Goal: Task Accomplishment & Management: Manage account settings

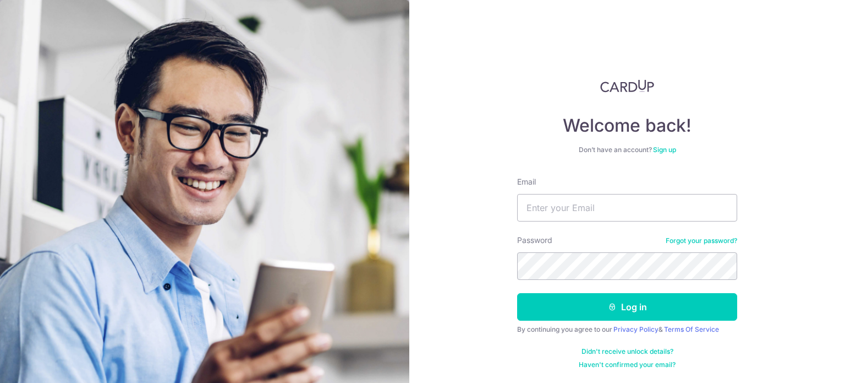
type input "[EMAIL_ADDRESS][DOMAIN_NAME]"
click at [517, 293] on button "Log in" at bounding box center [627, 307] width 220 height 28
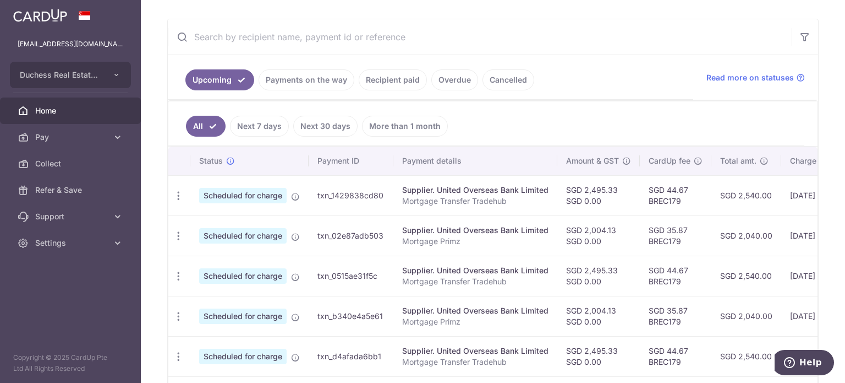
scroll to position [220, 0]
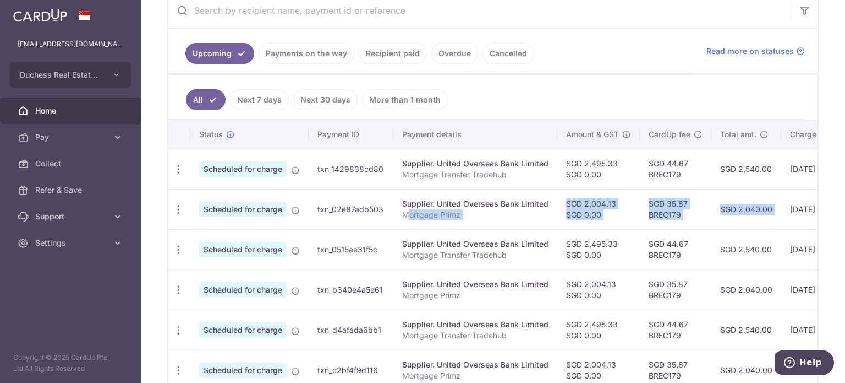
drag, startPoint x: 410, startPoint y: 208, endPoint x: 739, endPoint y: 211, distance: 329.2
click at [761, 210] on tr "Update payment Cancel payment Scheduled for charge txn_02e87adb503 Supplier. Un…" at bounding box center [585, 209] width 834 height 40
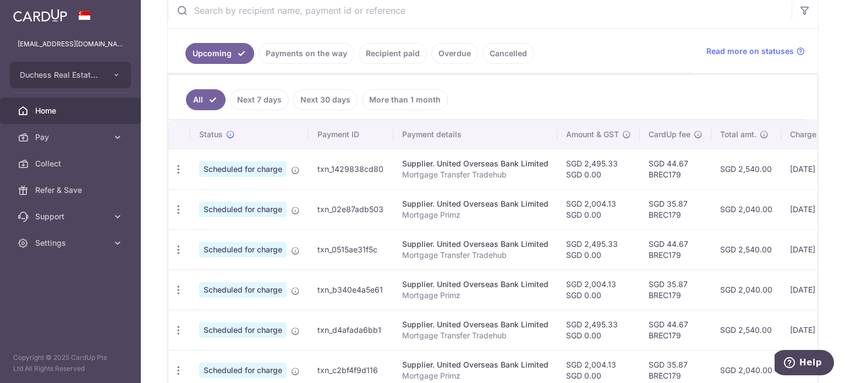
click at [650, 229] on td "SGD 44.67 BREC179" at bounding box center [676, 249] width 72 height 40
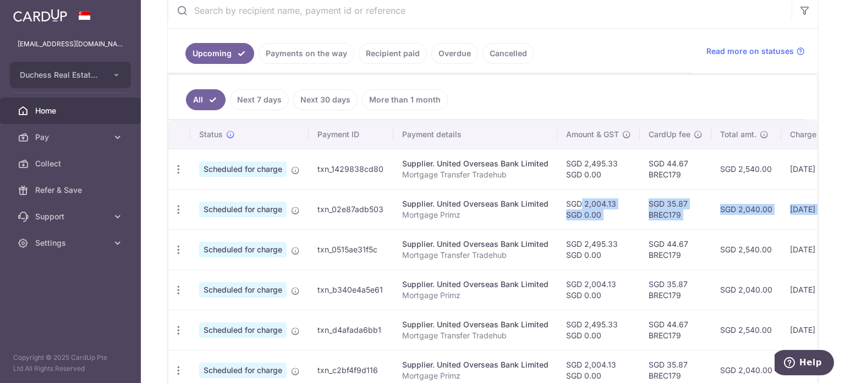
scroll to position [0, 184]
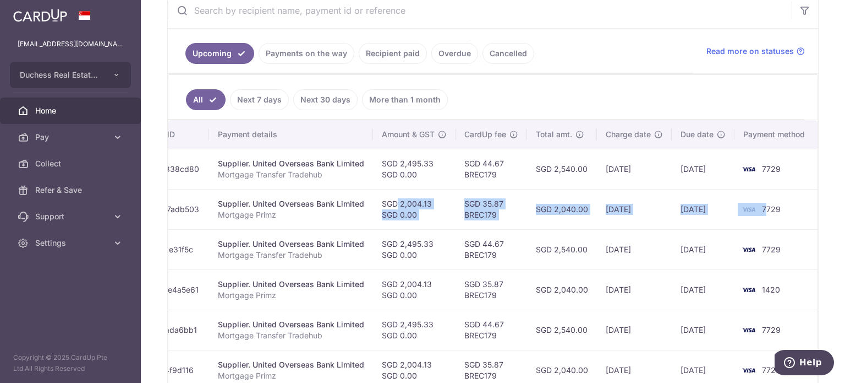
drag, startPoint x: 564, startPoint y: 205, endPoint x: 716, endPoint y: 228, distance: 153.7
click at [727, 228] on tbody "Update payment Cancel payment Scheduled for charge txn_1429838cd80 Supplier. Un…" at bounding box center [401, 350] width 834 height 402
click at [612, 239] on td "[DATE]" at bounding box center [634, 249] width 75 height 40
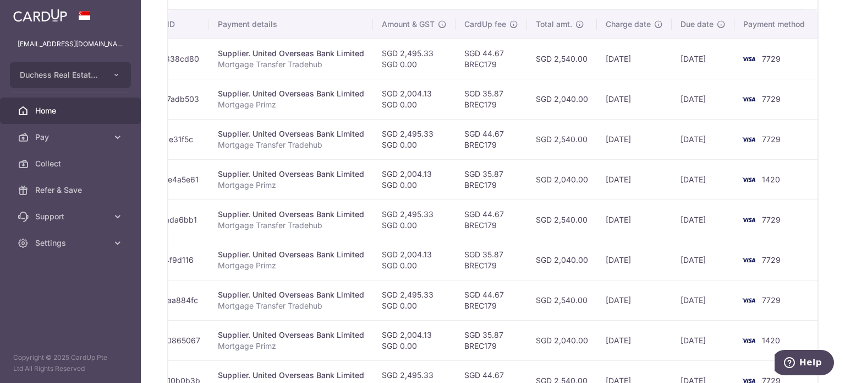
scroll to position [0, 0]
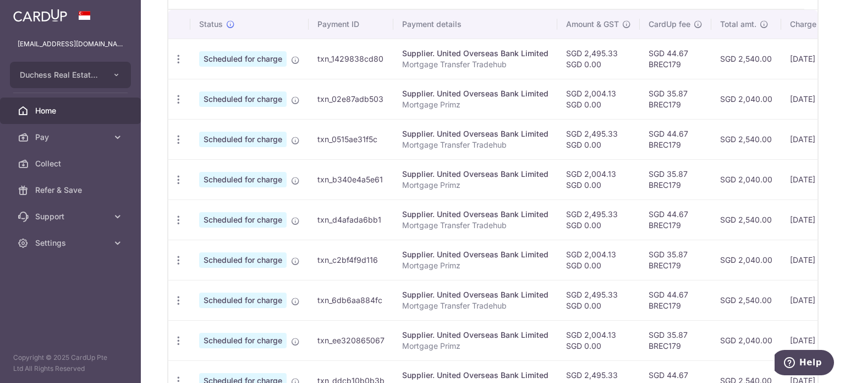
drag, startPoint x: 200, startPoint y: 250, endPoint x: 189, endPoint y: 264, distance: 17.3
click at [183, 265] on tr "Update payment Cancel payment Scheduled for charge txn_c2bf4f9d116 Supplier. Un…" at bounding box center [585, 259] width 834 height 40
click at [181, 260] on icon "button" at bounding box center [179, 260] width 12 height 12
click at [211, 288] on span "Update payment" at bounding box center [237, 289] width 75 height 13
radio input "true"
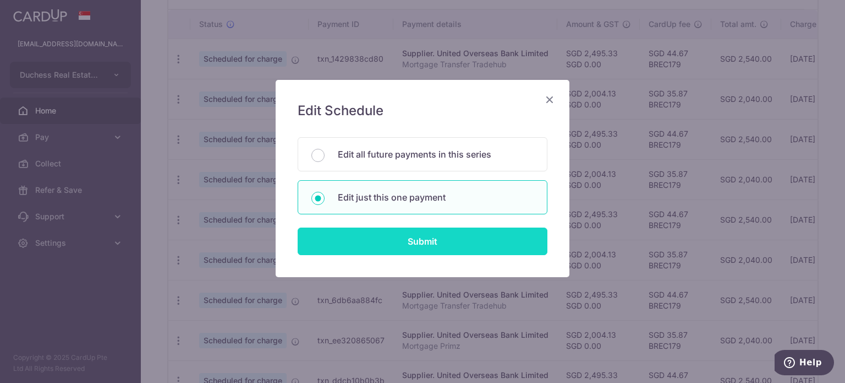
click at [358, 254] on input "Submit" at bounding box center [423, 241] width 250 height 28
radio input "true"
type input "2,004.13"
type input "0.00"
type input "08/09/2025"
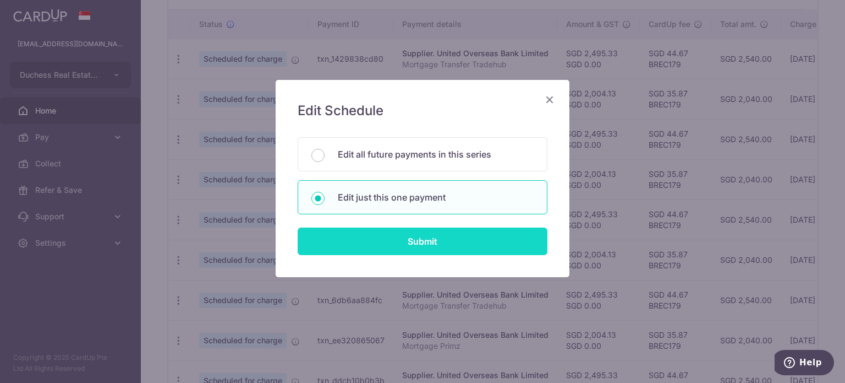
type input "Mortgage Primz"
type input "Primz"
type input "BREC179"
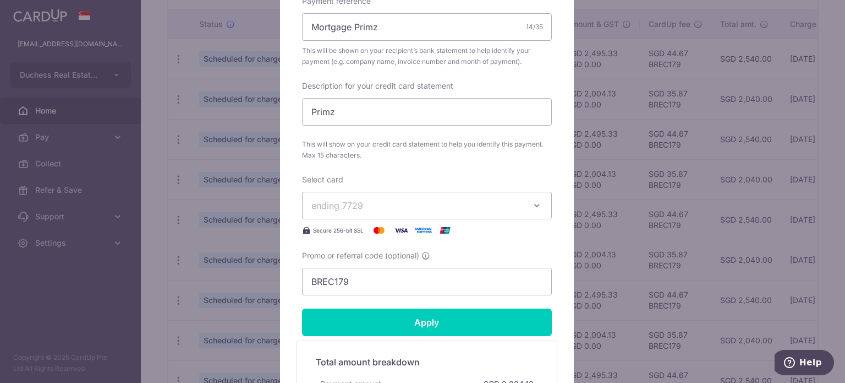
scroll to position [440, 0]
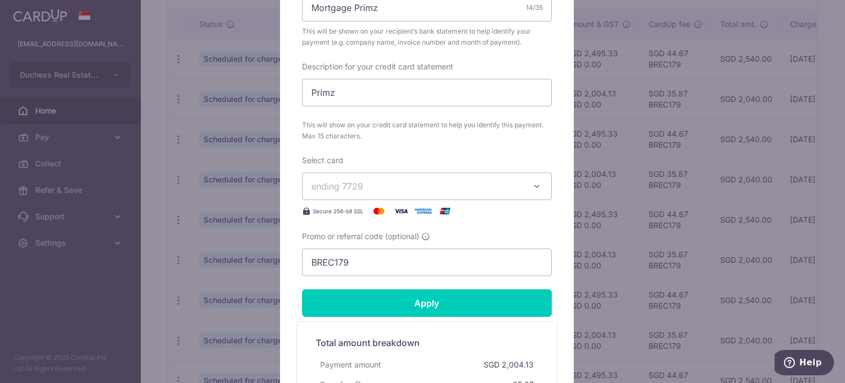
click at [365, 190] on span "ending 7729" at bounding box center [417, 185] width 211 height 13
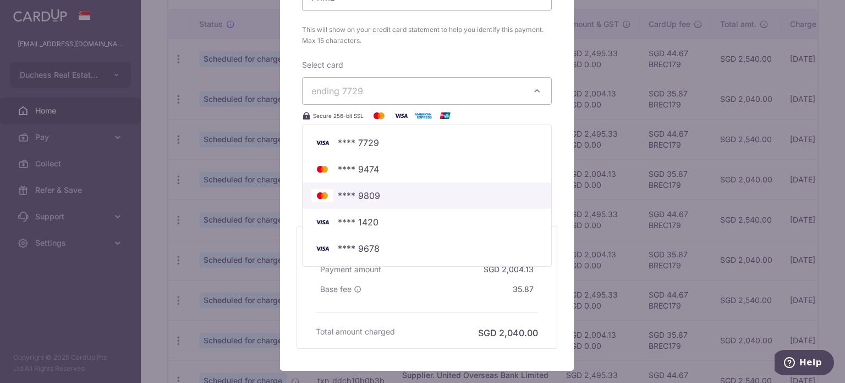
scroll to position [550, 0]
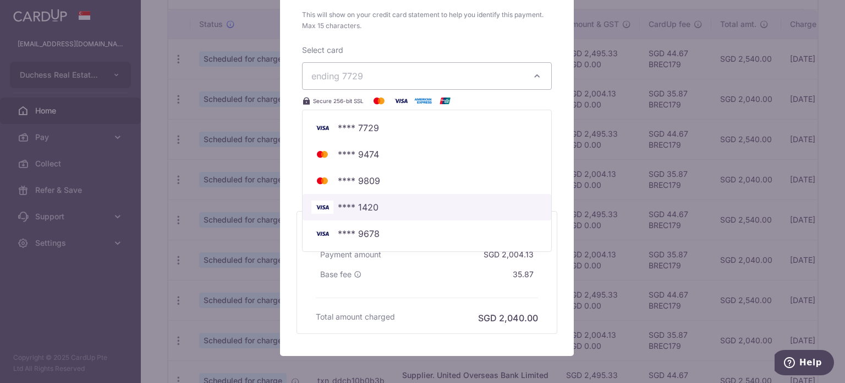
click at [375, 208] on span "**** 1420" at bounding box center [427, 206] width 231 height 13
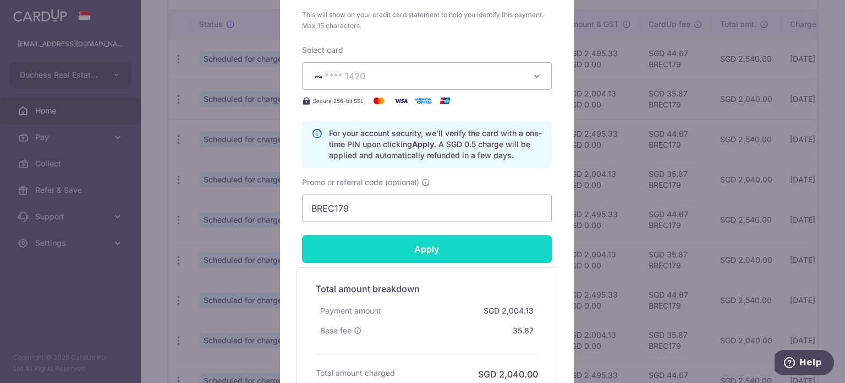
click at [426, 254] on input "Apply" at bounding box center [427, 249] width 250 height 28
type input "Successfully Applied"
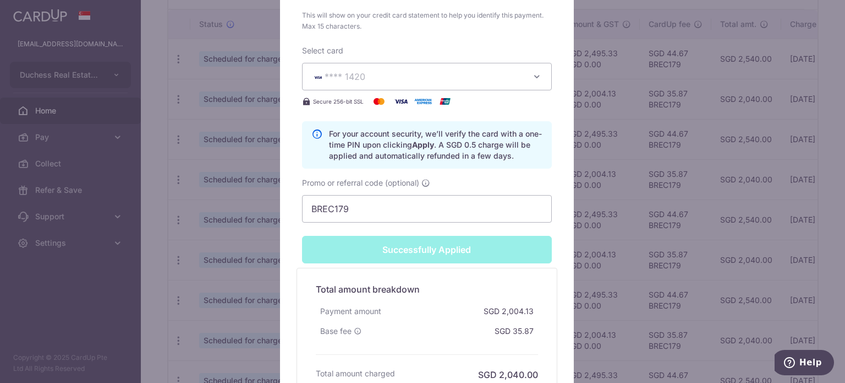
click at [627, 205] on div "Edit payment By clicking apply, you will make changes to all payments to United…" at bounding box center [422, 191] width 845 height 383
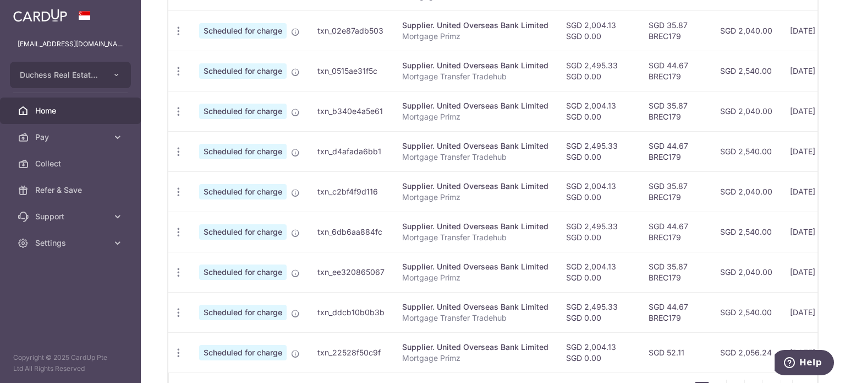
scroll to position [0, 184]
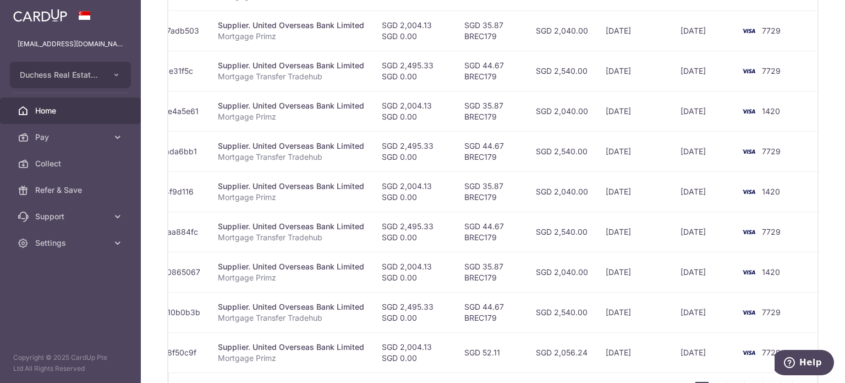
drag, startPoint x: 544, startPoint y: 212, endPoint x: 659, endPoint y: 247, distance: 120.7
click at [708, 247] on tr "Update payment Cancel payment Scheduled for charge txn_6db6aa884fc Supplier. Un…" at bounding box center [401, 231] width 834 height 40
click at [588, 252] on td "SGD 2,040.00" at bounding box center [562, 272] width 70 height 40
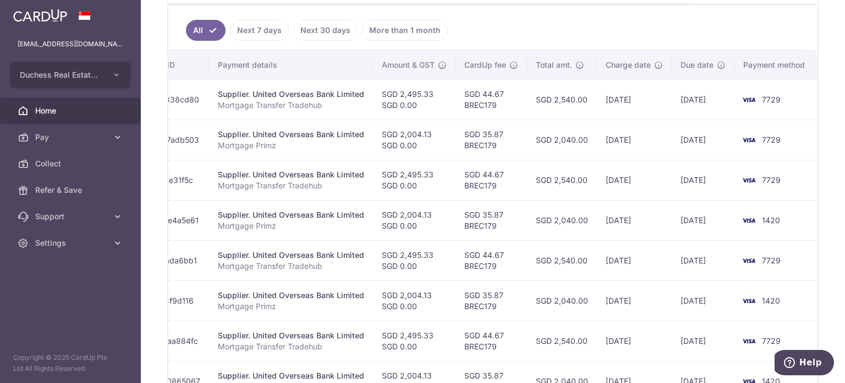
scroll to position [288, 0]
click at [465, 161] on td "SGD 44.67 BREC179" at bounding box center [492, 181] width 72 height 40
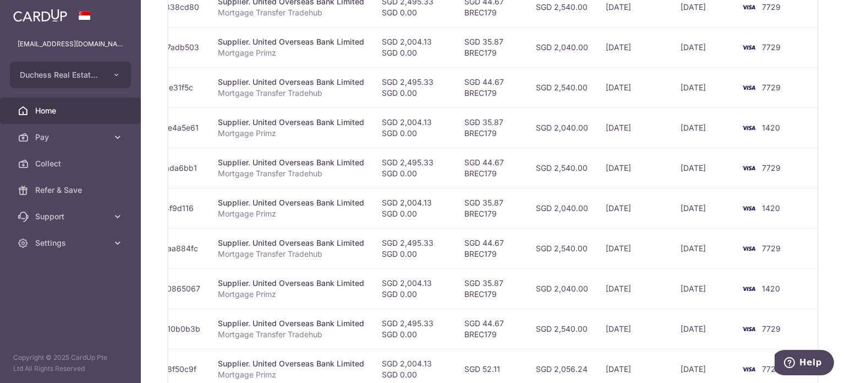
scroll to position [398, 0]
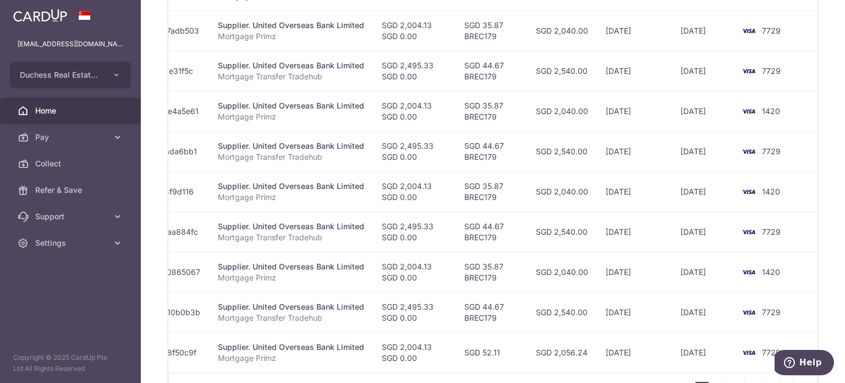
click at [536, 304] on td "SGD 2,540.00" at bounding box center [562, 312] width 70 height 40
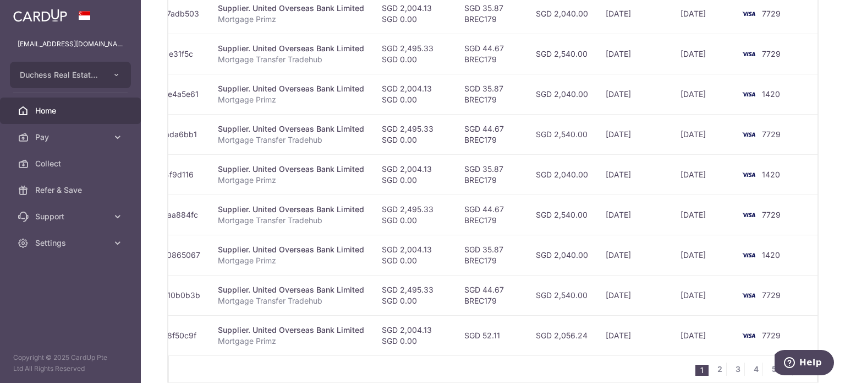
scroll to position [454, 0]
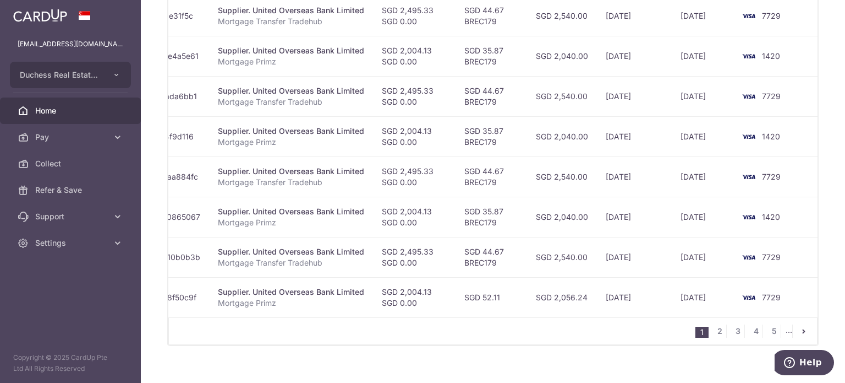
drag, startPoint x: 507, startPoint y: 261, endPoint x: 713, endPoint y: 279, distance: 207.1
click at [713, 279] on tbody "Update payment Cancel payment Scheduled for charge txn_1429838cd80 Supplier. Un…" at bounding box center [401, 116] width 834 height 402
click at [658, 285] on td "17/06/2026" at bounding box center [634, 297] width 75 height 40
click at [44, 238] on span "Settings" at bounding box center [71, 242] width 73 height 11
click at [47, 297] on span "Logout" at bounding box center [71, 295] width 73 height 11
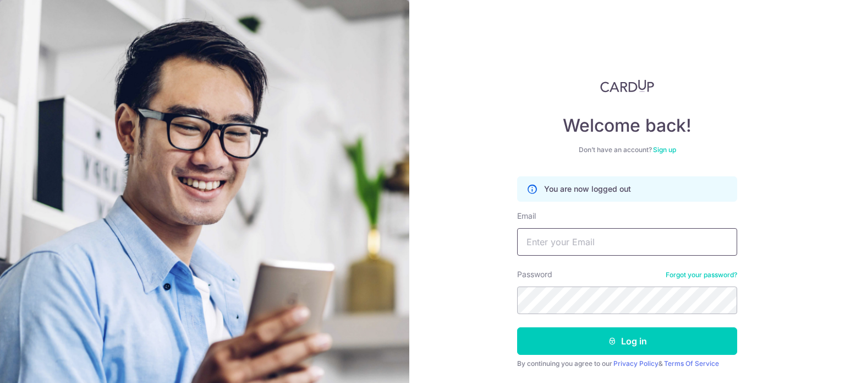
click at [604, 242] on input "Email" at bounding box center [627, 242] width 220 height 28
type input "benjamincheongkw1993@gmail.com"
click at [517, 327] on button "Log in" at bounding box center [627, 341] width 220 height 28
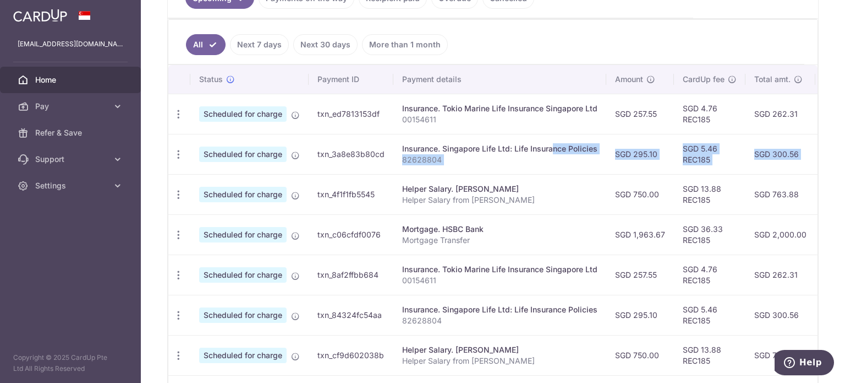
scroll to position [0, 218]
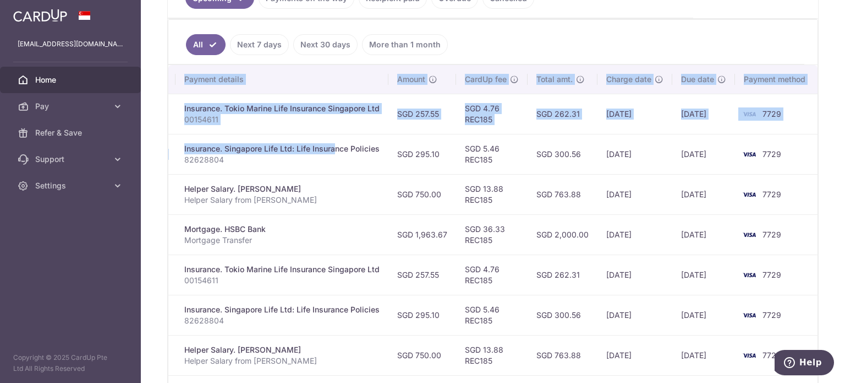
drag, startPoint x: 520, startPoint y: 146, endPoint x: 707, endPoint y: 180, distance: 190.8
click at [793, 165] on tr "Update payment Cancel payment Scheduled for charge txn_3a8e83b80cd Insurance. S…" at bounding box center [384, 154] width 869 height 40
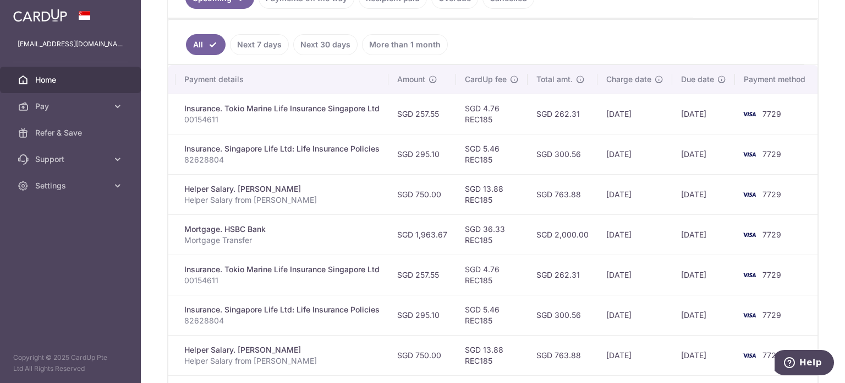
click at [630, 191] on td "[DATE]" at bounding box center [635, 194] width 75 height 40
click at [556, 194] on td "SGD 763.88" at bounding box center [563, 194] width 70 height 40
